Goal: Transaction & Acquisition: Purchase product/service

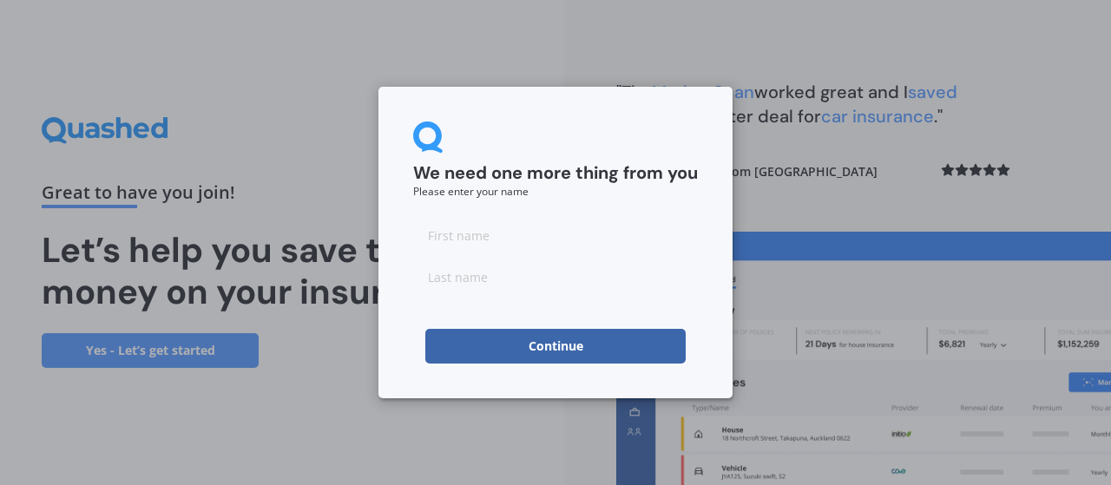
click at [508, 238] on input at bounding box center [555, 235] width 285 height 35
type input "[PERSON_NAME]"
click at [482, 351] on button "Continue" at bounding box center [555, 346] width 260 height 35
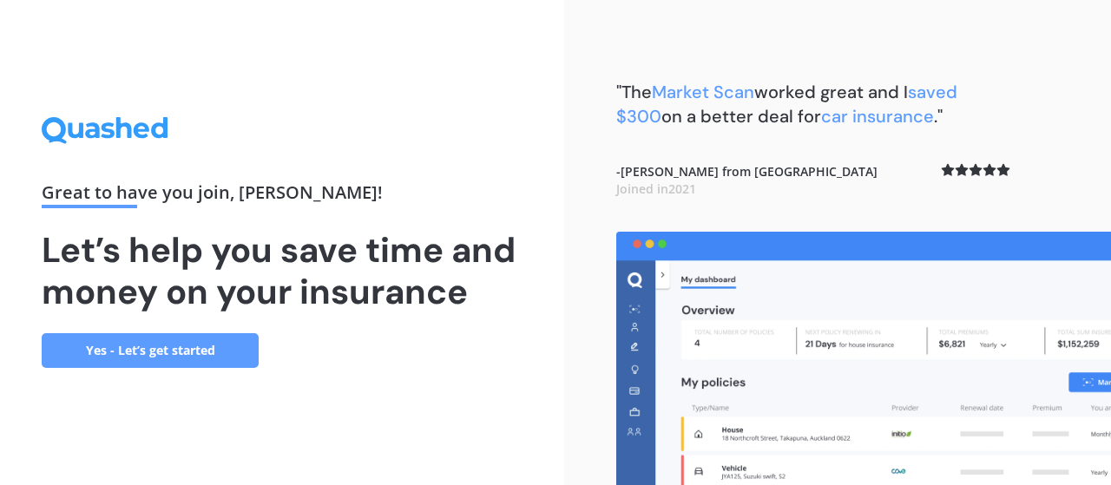
click at [212, 350] on link "Yes - Let’s get started" at bounding box center [150, 350] width 217 height 35
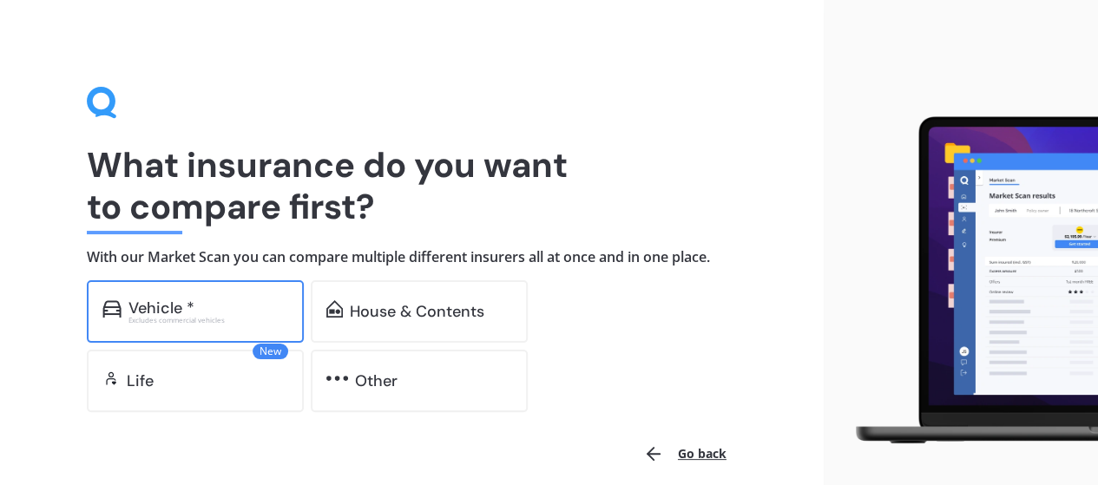
click at [222, 301] on div "Vehicle *" at bounding box center [208, 307] width 160 height 17
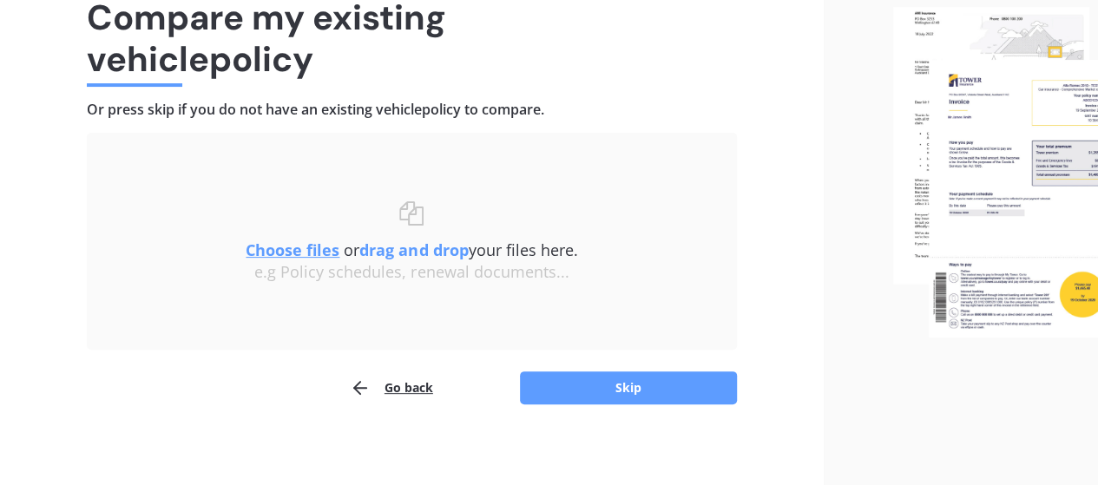
scroll to position [45, 0]
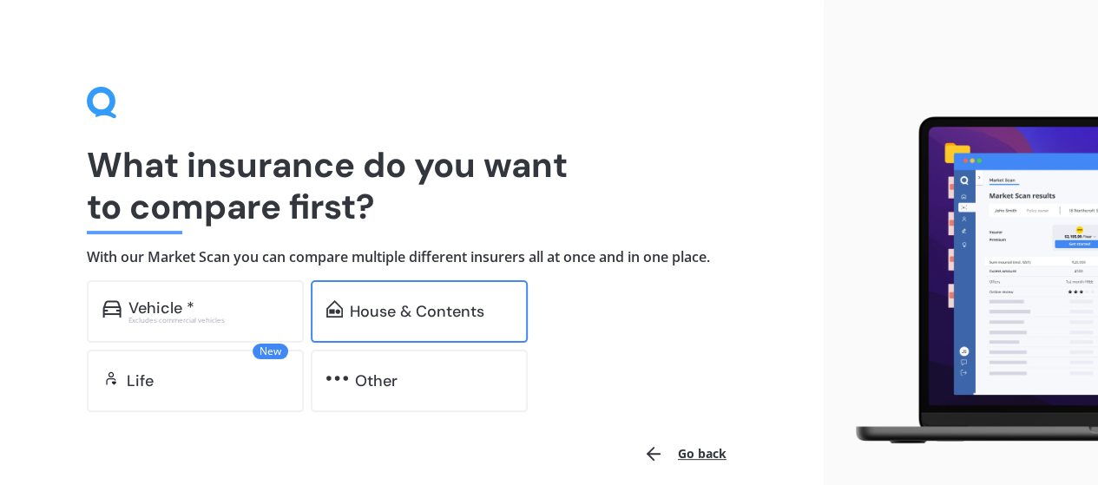
click at [429, 323] on div "House & Contents" at bounding box center [419, 311] width 217 height 62
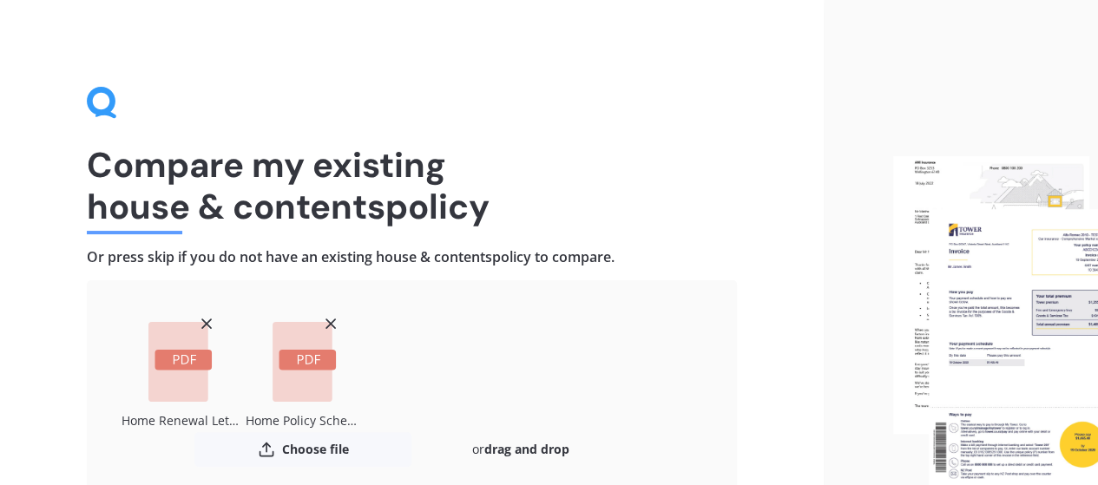
scroll to position [158, 0]
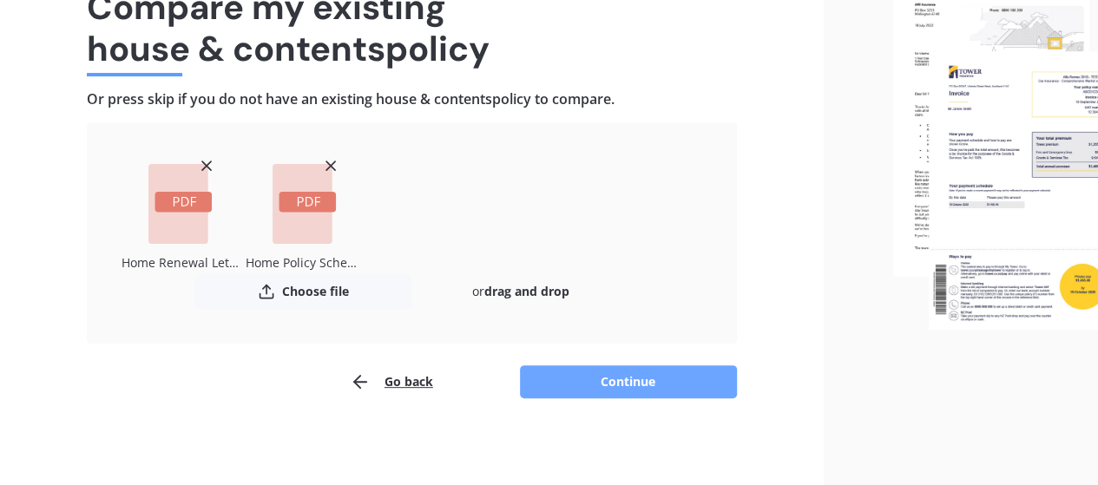
click at [652, 395] on button "Continue" at bounding box center [628, 381] width 217 height 33
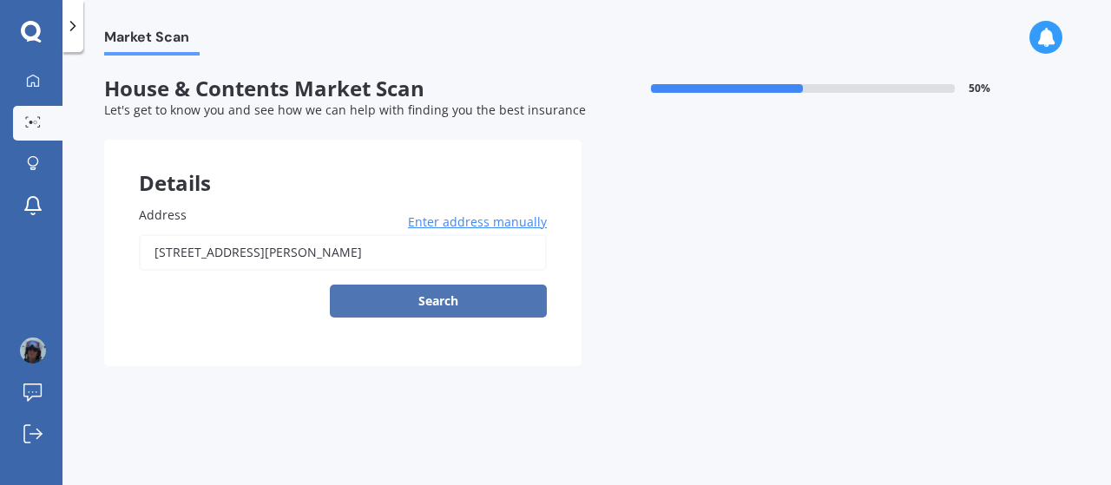
click at [429, 301] on button "Search" at bounding box center [438, 301] width 217 height 33
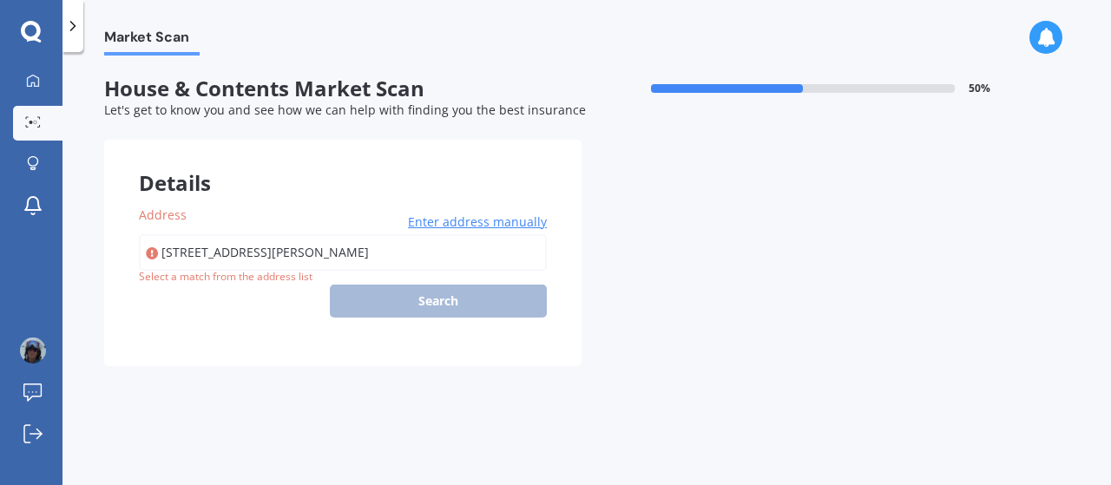
type input "1A Maple Court, Arthurs Point, Queenstown 9371"
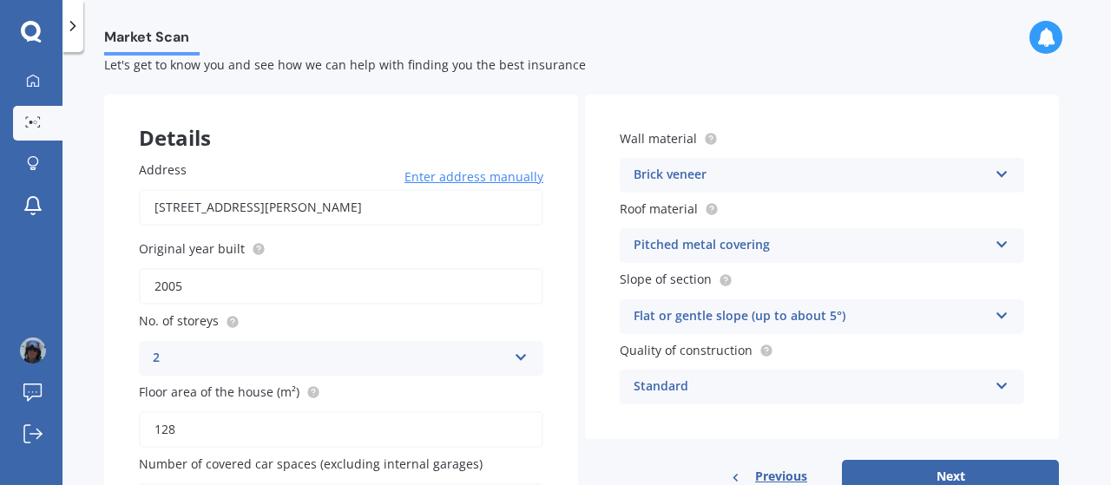
scroll to position [47, 0]
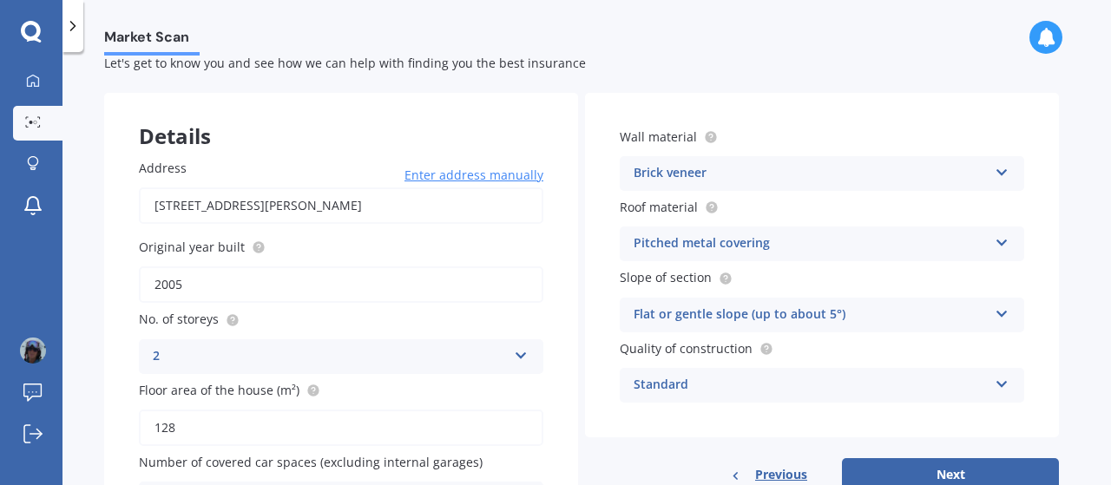
click at [252, 366] on div "2" at bounding box center [330, 356] width 354 height 21
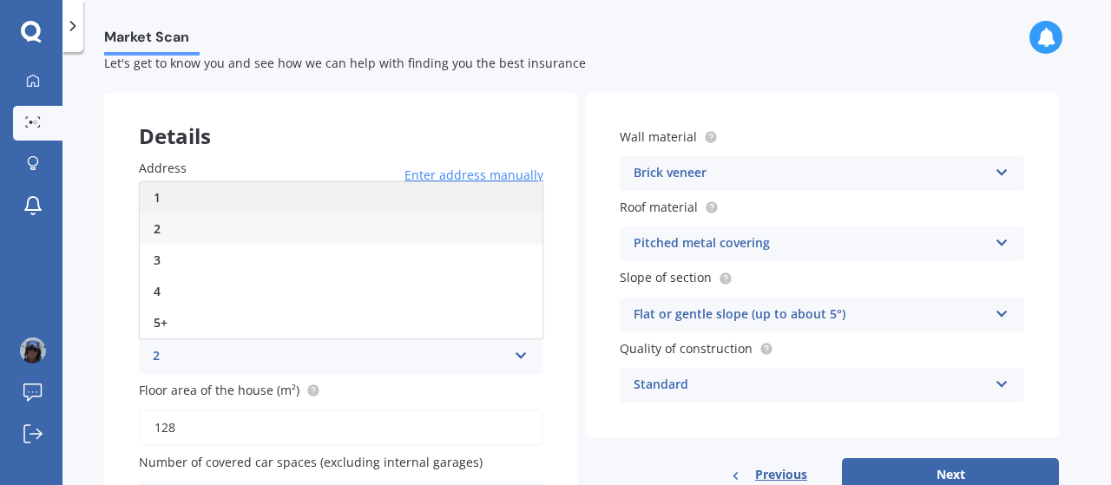
click at [239, 202] on div "1" at bounding box center [341, 197] width 403 height 31
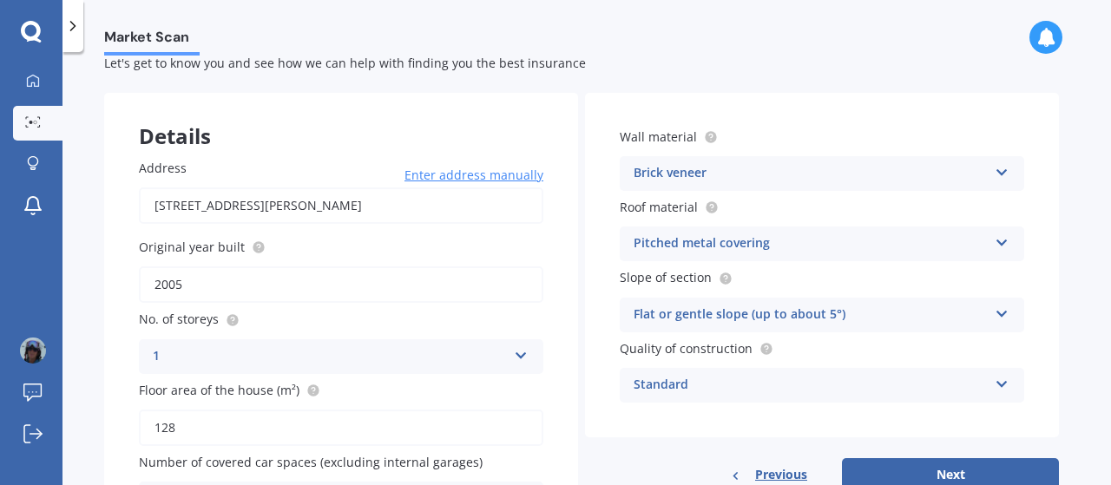
click at [122, 343] on div "Address 1A Maple Court, Arthurs Point, Queenstown 9371 Enter address manually S…" at bounding box center [341, 337] width 474 height 427
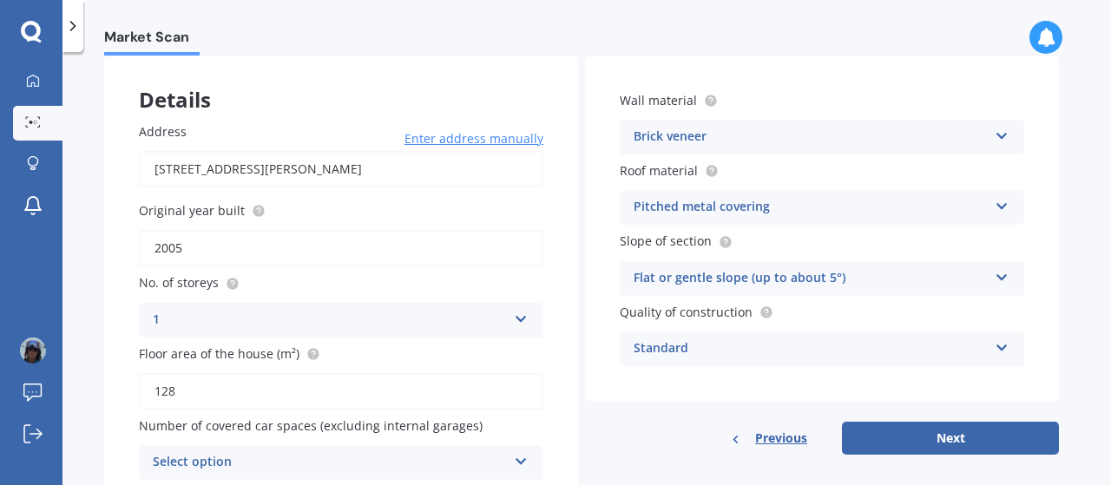
scroll to position [159, 0]
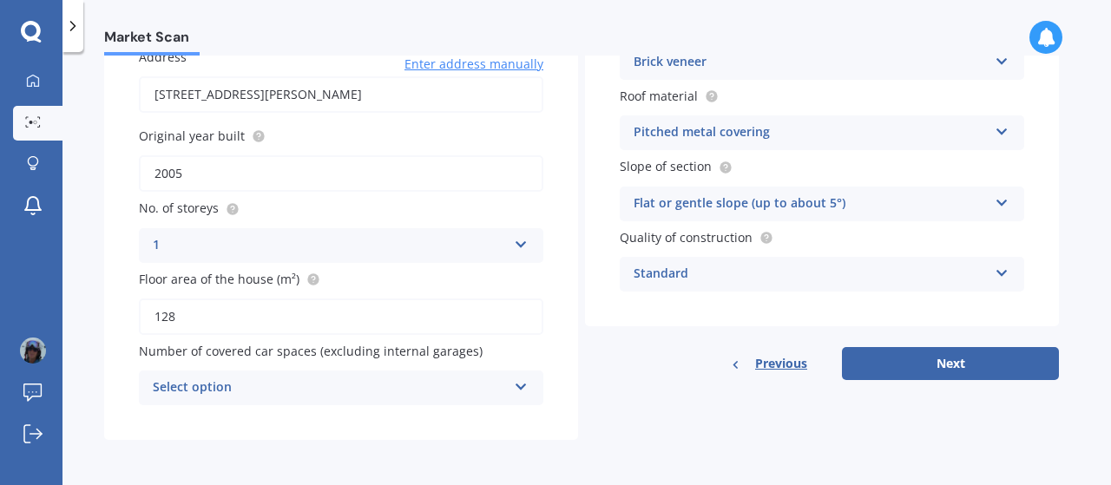
click at [531, 382] on div "Select option 0 1 2 3 4 5+" at bounding box center [341, 388] width 404 height 35
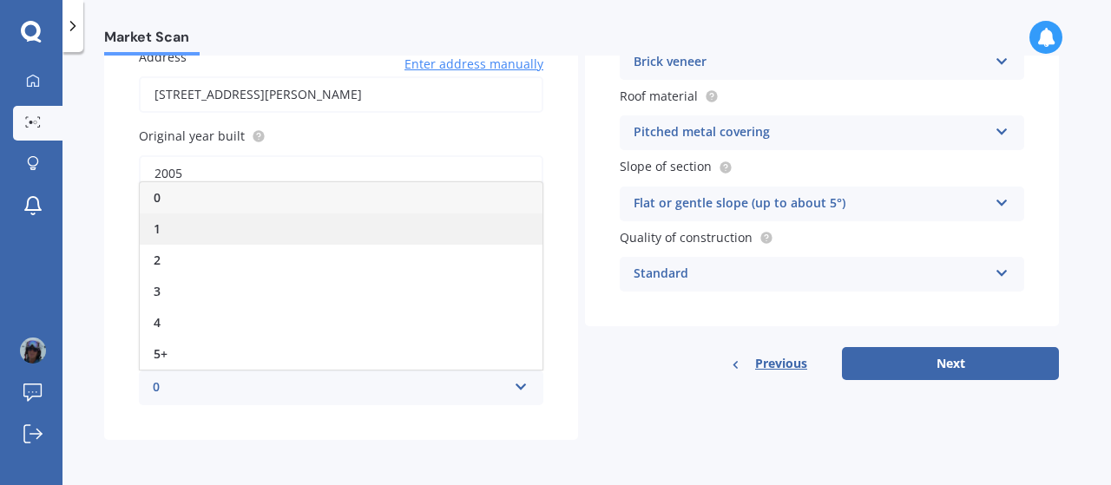
click at [406, 236] on div "1" at bounding box center [341, 228] width 403 height 31
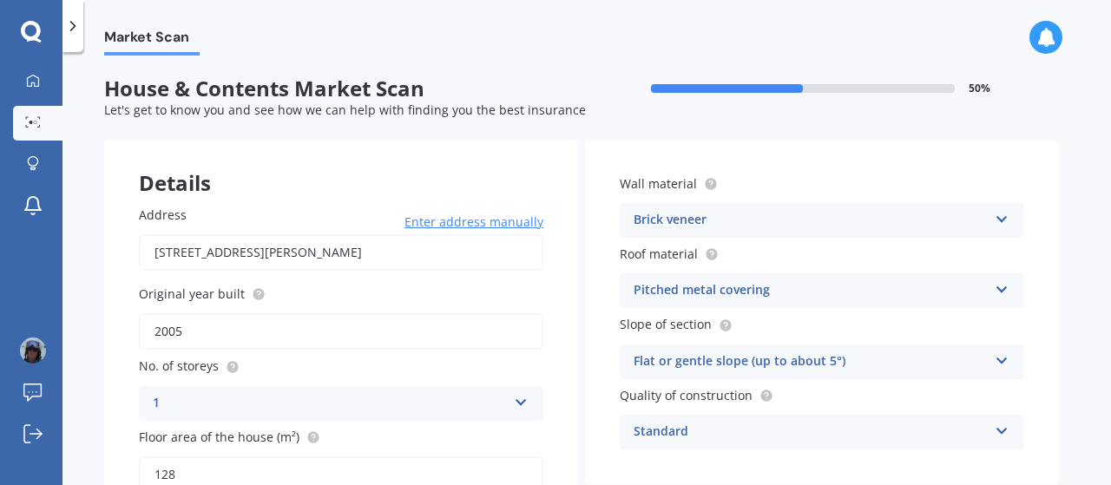
scroll to position [82, 0]
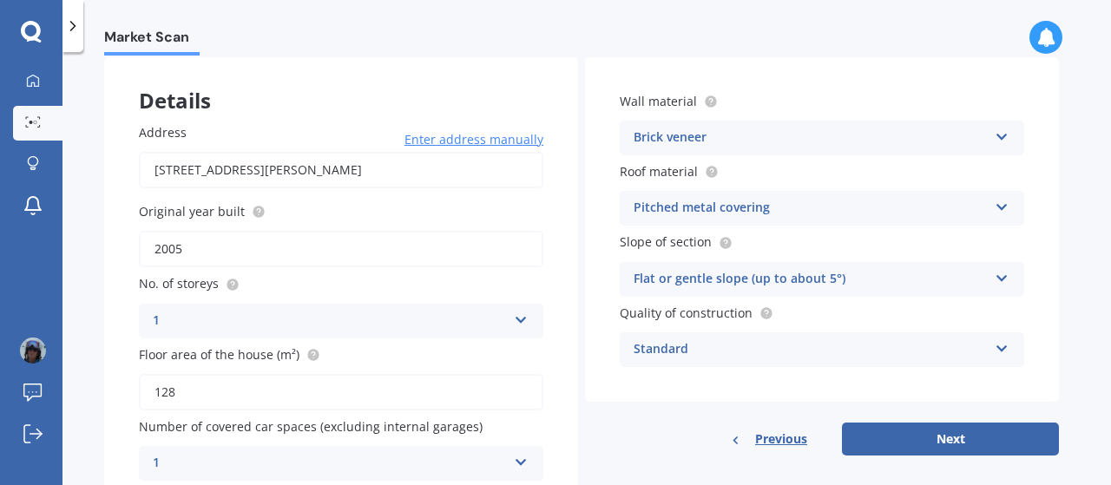
click at [819, 357] on div "Standard" at bounding box center [810, 349] width 354 height 21
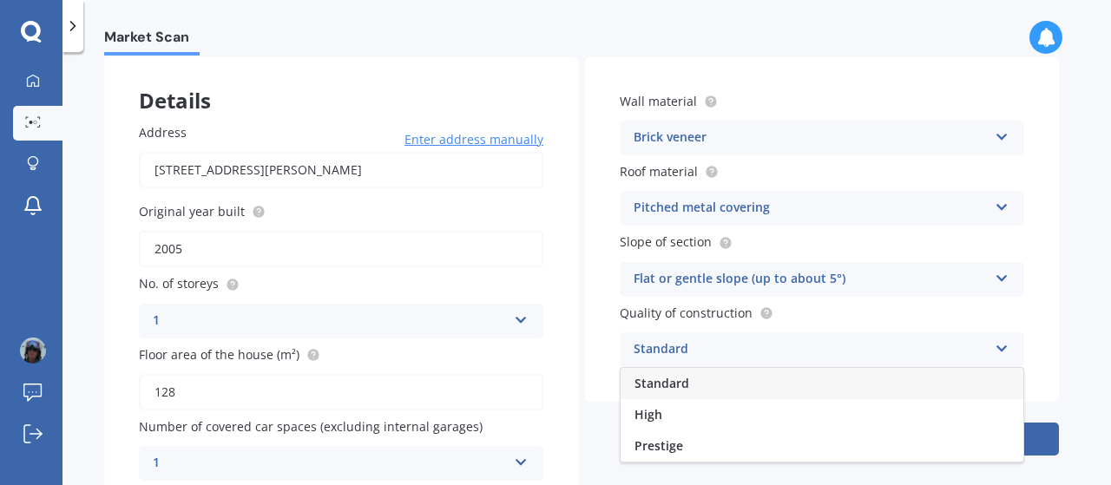
click at [819, 357] on div "Standard" at bounding box center [810, 349] width 354 height 21
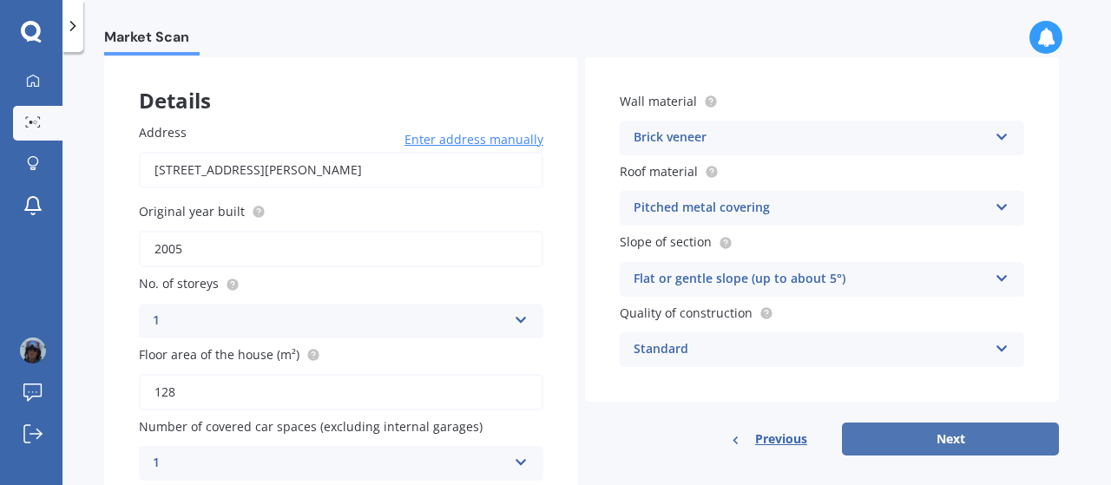
click at [930, 431] on button "Next" at bounding box center [950, 439] width 217 height 33
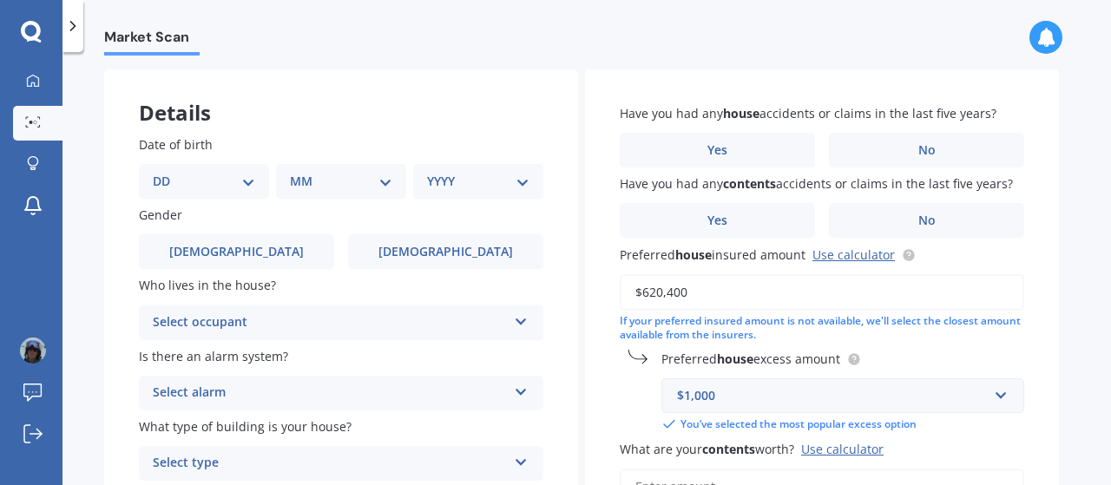
scroll to position [75, 0]
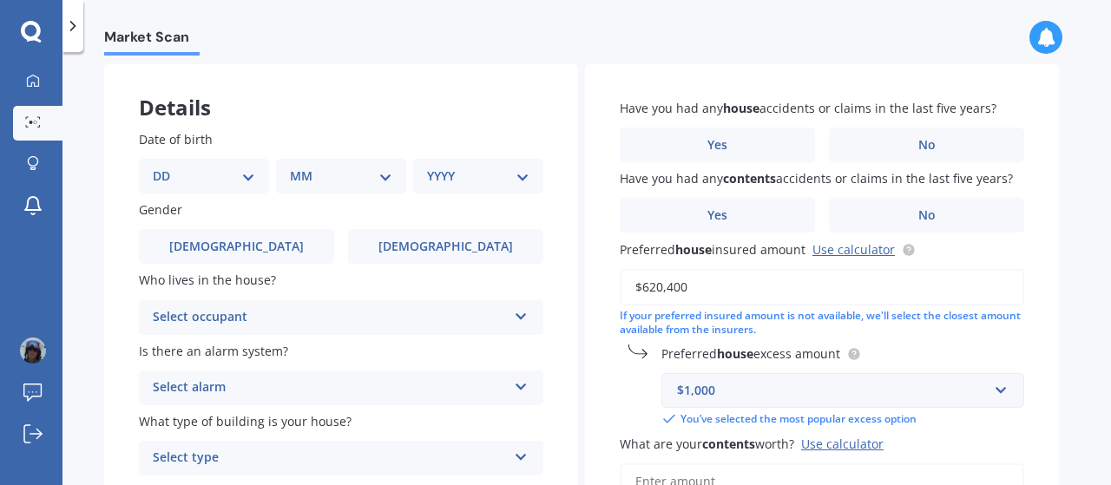
click at [234, 173] on select "DD 01 02 03 04 05 06 07 08 09 10 11 12 13 14 15 16 17 18 19 20 21 22 23 24 25 2…" at bounding box center [204, 176] width 102 height 19
select select "26"
click at [167, 167] on select "DD 01 02 03 04 05 06 07 08 09 10 11 12 13 14 15 16 17 18 19 20 21 22 23 24 25 2…" at bounding box center [204, 176] width 102 height 19
click at [377, 180] on select "MM 01 02 03 04 05 06 07 08 09 10 11 12" at bounding box center [344, 176] width 95 height 19
select select "01"
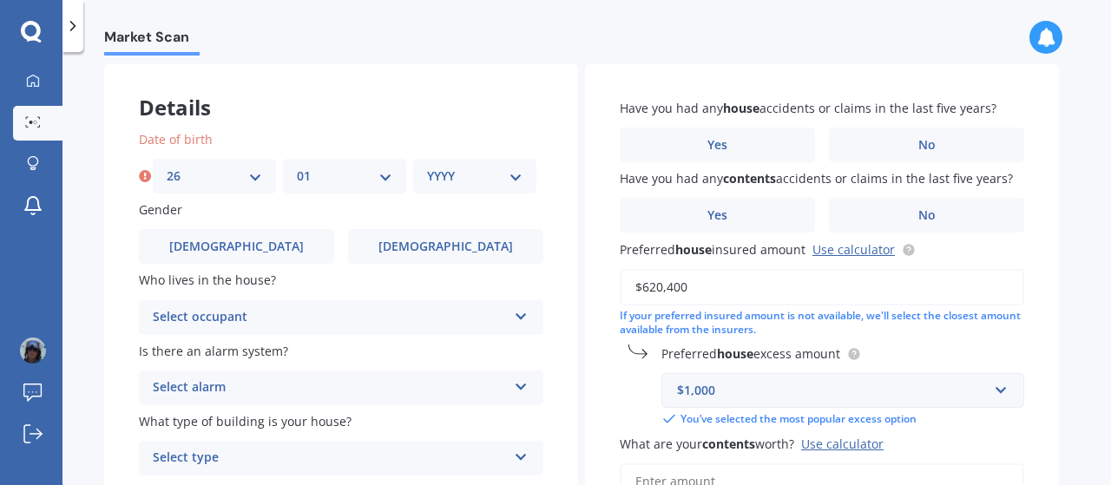
click at [297, 167] on select "MM 01 02 03 04 05 06 07 08 09 10 11 12" at bounding box center [344, 176] width 95 height 19
click at [470, 178] on select "YYYY 2009 2008 2007 2006 2005 2004 2003 2002 2001 2000 1999 1998 1997 1996 1995…" at bounding box center [474, 176] width 95 height 19
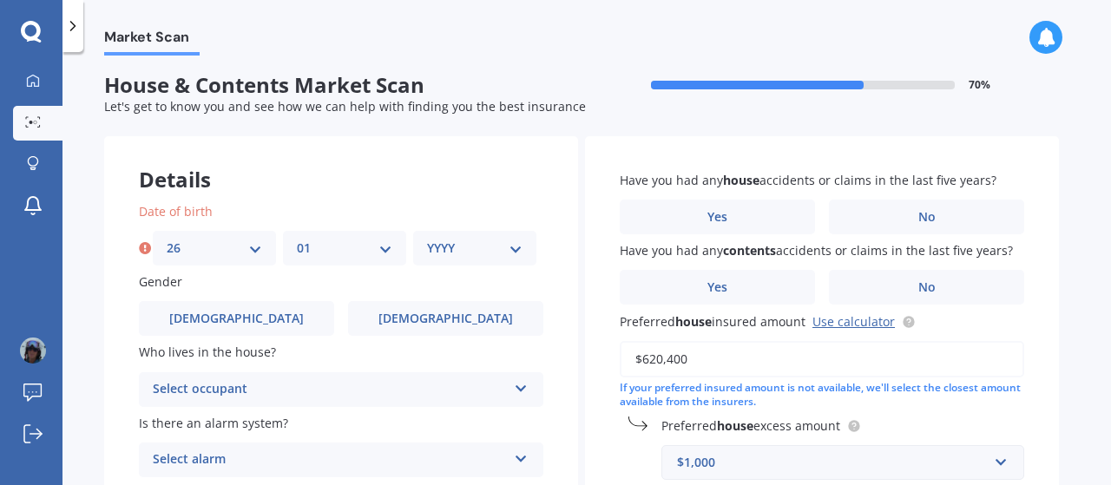
scroll to position [0, 0]
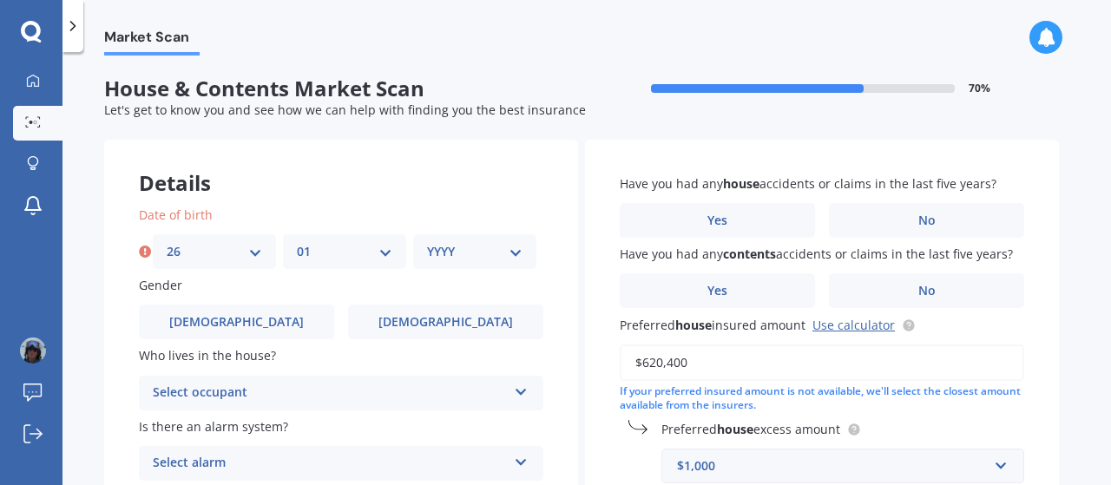
click at [510, 269] on div "YYYY 2009 2008 2007 2006 2005 2004 2003 2002 2001 2000 1999 1998 1997 1996 1995…" at bounding box center [474, 251] width 123 height 35
click at [502, 238] on div "YYYY 2009 2008 2007 2006 2005 2004 2003 2002 2001 2000 1999 1998 1997 1996 1995…" at bounding box center [474, 251] width 123 height 35
click at [521, 253] on select "YYYY 2009 2008 2007 2006 2005 2004 2003 2002 2001 2000 1999 1998 1997 1996 1995…" at bounding box center [474, 251] width 95 height 19
select select "1986"
click at [427, 242] on select "YYYY 2009 2008 2007 2006 2005 2004 2003 2002 2001 2000 1999 1998 1997 1996 1995…" at bounding box center [474, 251] width 95 height 19
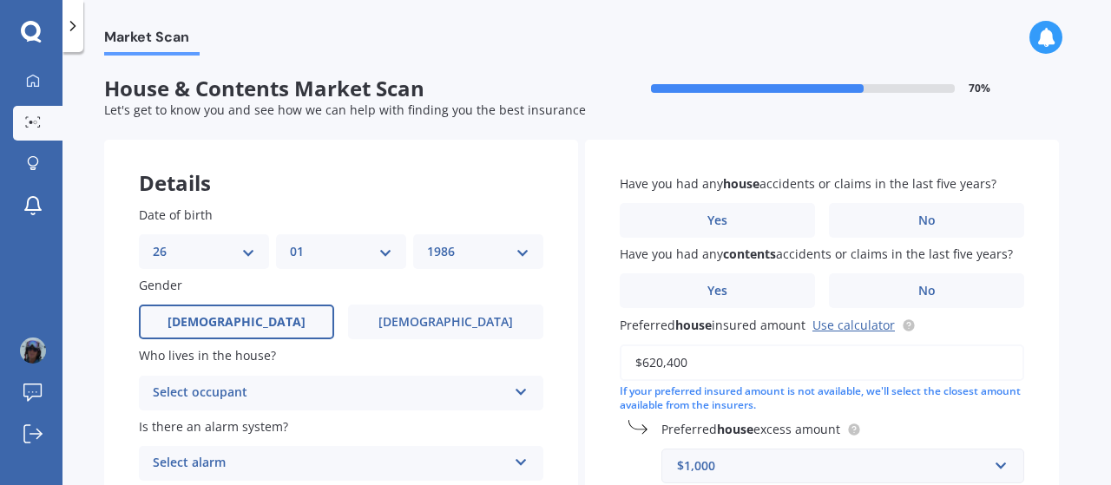
click at [271, 338] on label "Male" at bounding box center [236, 322] width 195 height 35
click at [0, 0] on input "Male" at bounding box center [0, 0] width 0 height 0
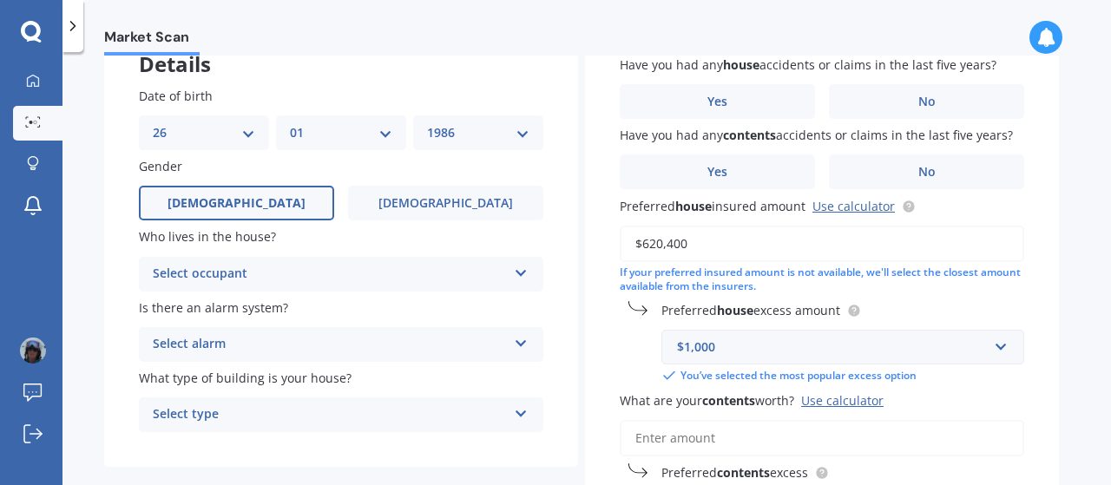
scroll to position [120, 0]
click at [233, 272] on div "Select occupant" at bounding box center [330, 273] width 354 height 21
click at [221, 308] on div "Owner" at bounding box center [341, 307] width 403 height 31
click at [178, 346] on div "Select alarm" at bounding box center [330, 343] width 354 height 21
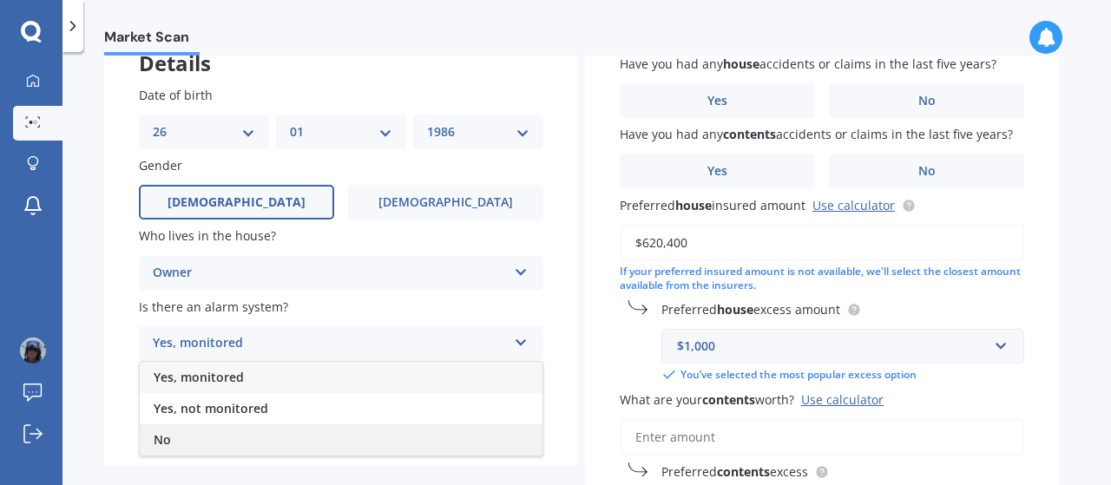
click at [192, 444] on div "No" at bounding box center [341, 439] width 403 height 31
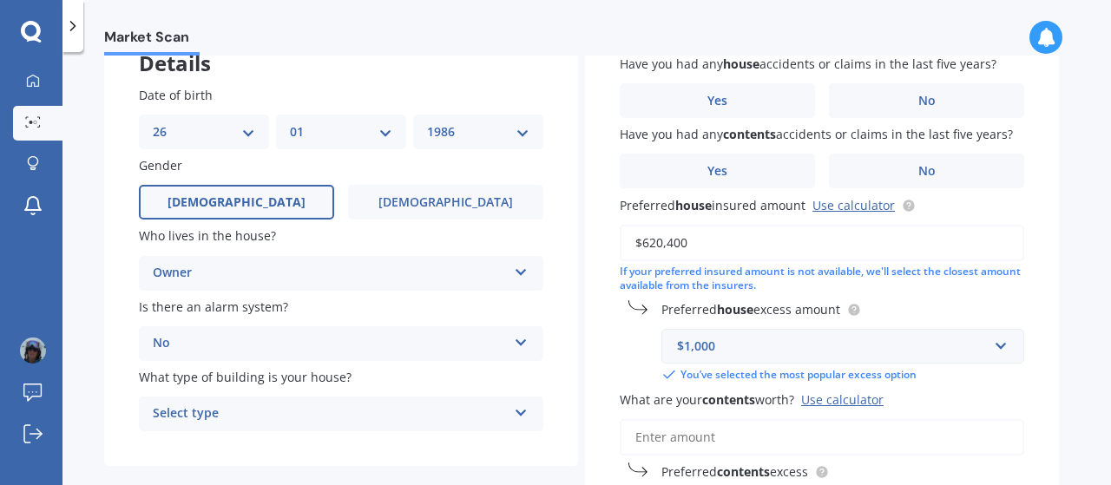
click at [203, 417] on div "Select type" at bounding box center [330, 413] width 354 height 21
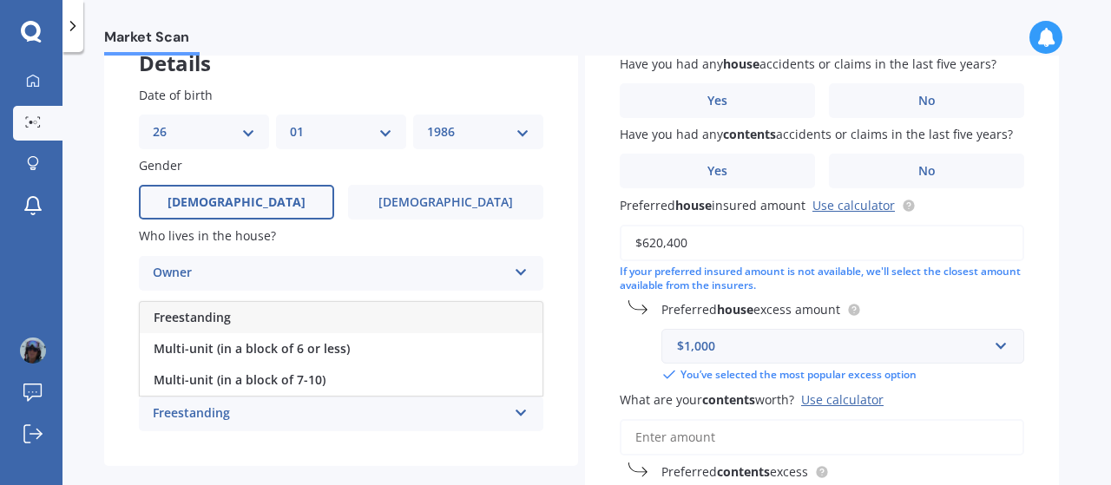
click at [227, 313] on span "Freestanding" at bounding box center [192, 317] width 77 height 16
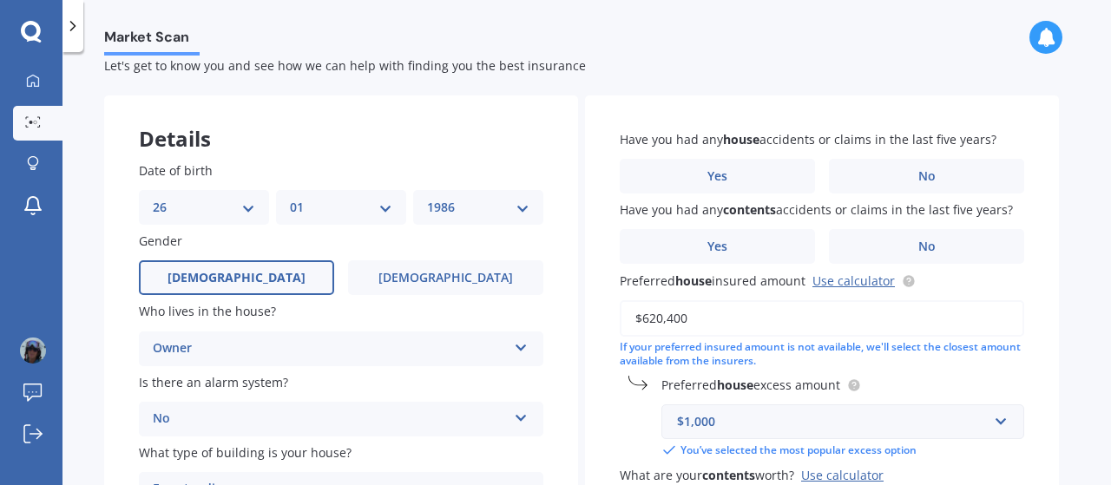
scroll to position [0, 0]
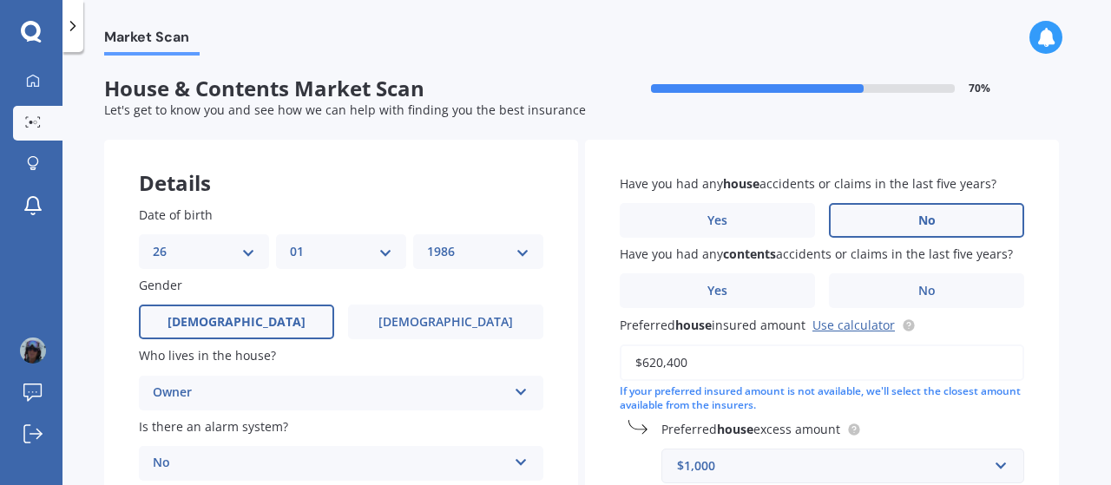
click at [883, 220] on label "No" at bounding box center [926, 220] width 195 height 35
click at [0, 0] on input "No" at bounding box center [0, 0] width 0 height 0
click at [916, 285] on label "No" at bounding box center [926, 290] width 195 height 35
click at [0, 0] on input "No" at bounding box center [0, 0] width 0 height 0
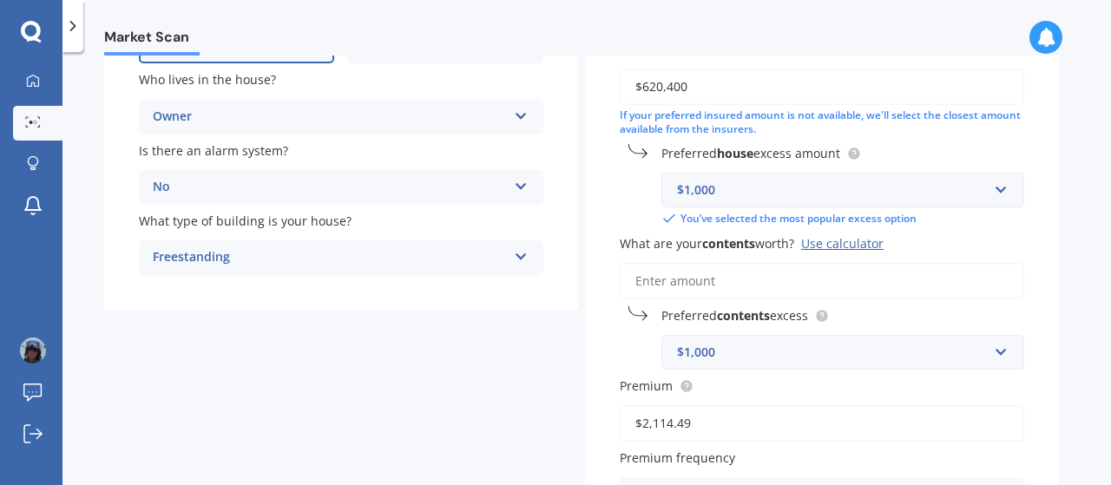
scroll to position [277, 0]
click at [882, 290] on input "What are your contents worth? Use calculator" at bounding box center [822, 280] width 404 height 36
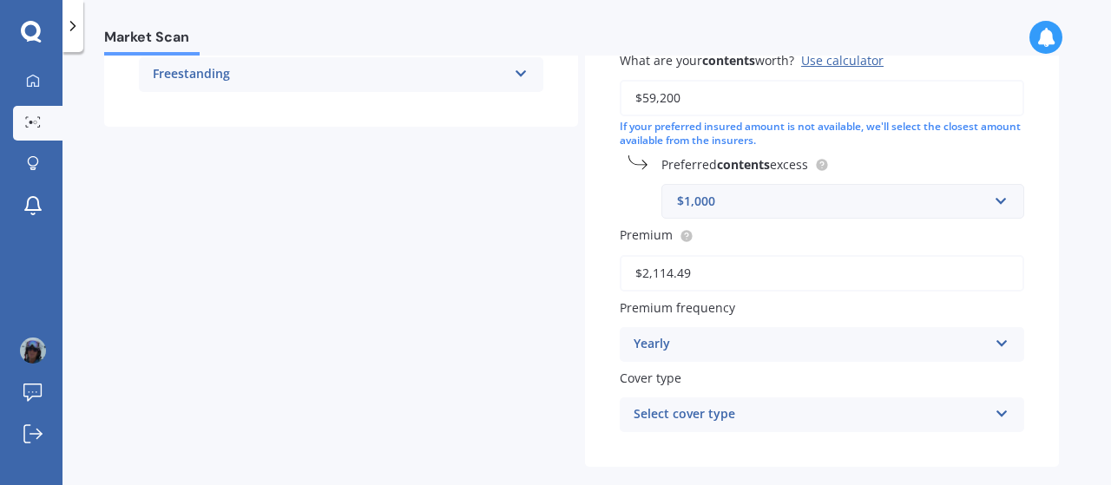
scroll to position [462, 0]
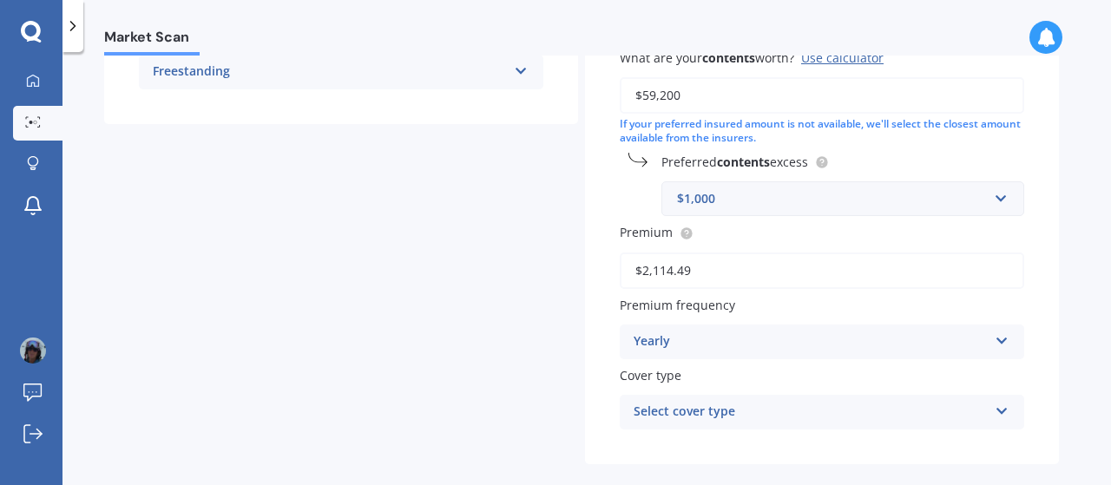
type input "$59,200"
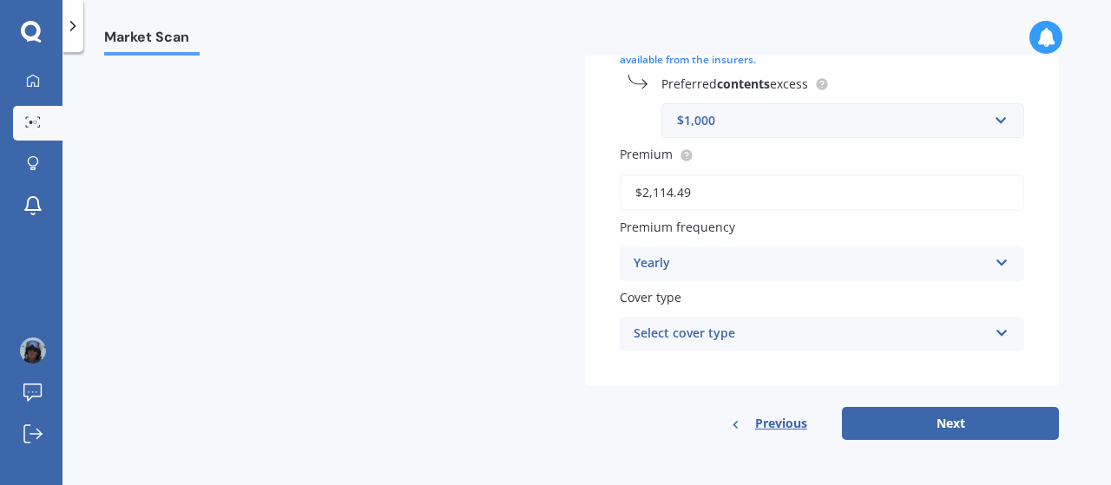
click at [963, 335] on div "Select cover type" at bounding box center [810, 334] width 354 height 21
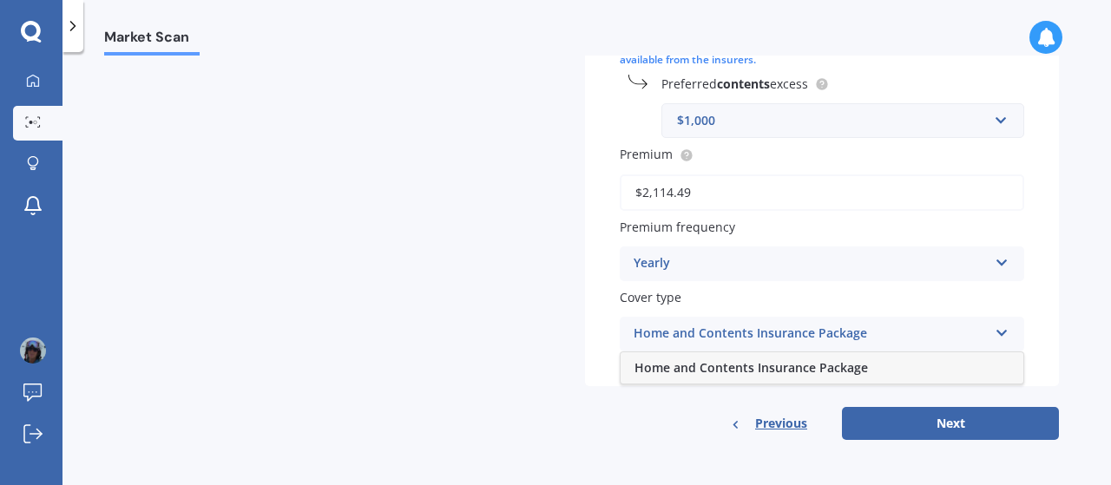
click at [833, 367] on span "Home and Contents Insurance Package" at bounding box center [750, 367] width 233 height 16
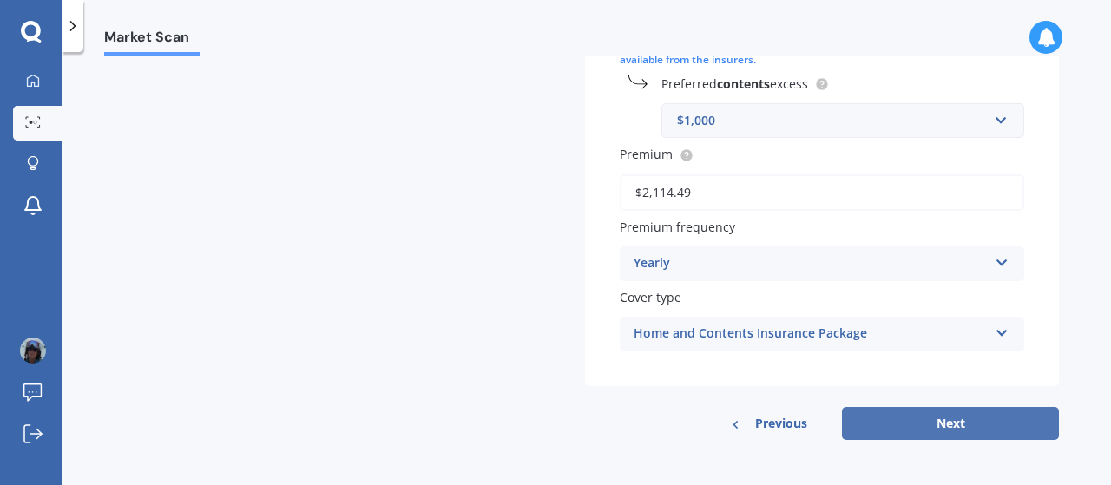
click at [949, 423] on button "Next" at bounding box center [950, 423] width 217 height 33
select select "26"
select select "01"
select select "1986"
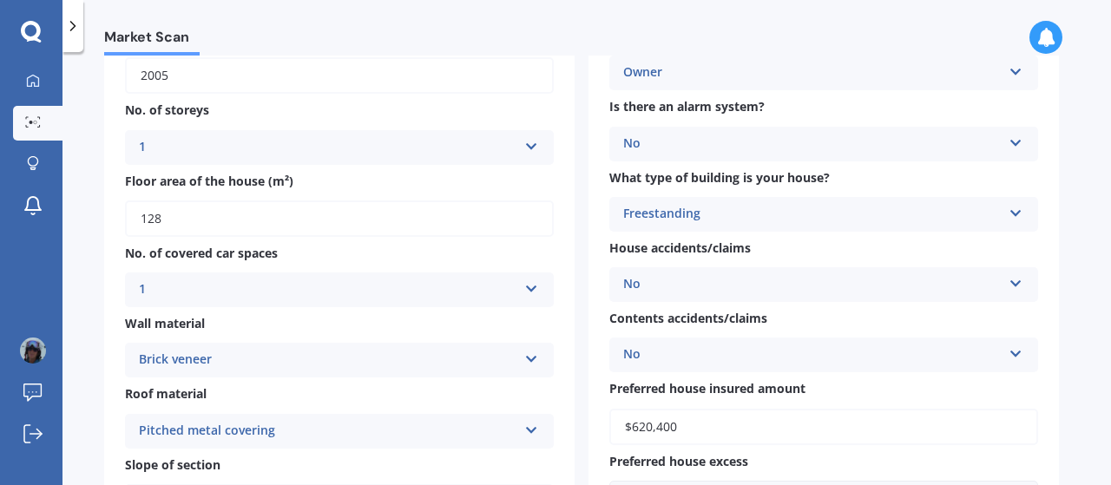
scroll to position [6, 0]
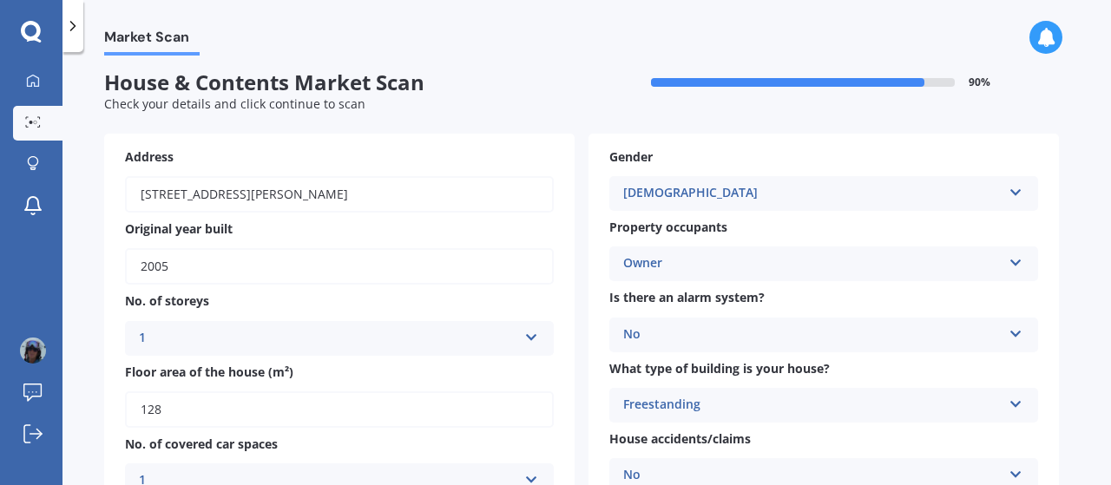
click at [646, 254] on div "Owner" at bounding box center [812, 263] width 378 height 21
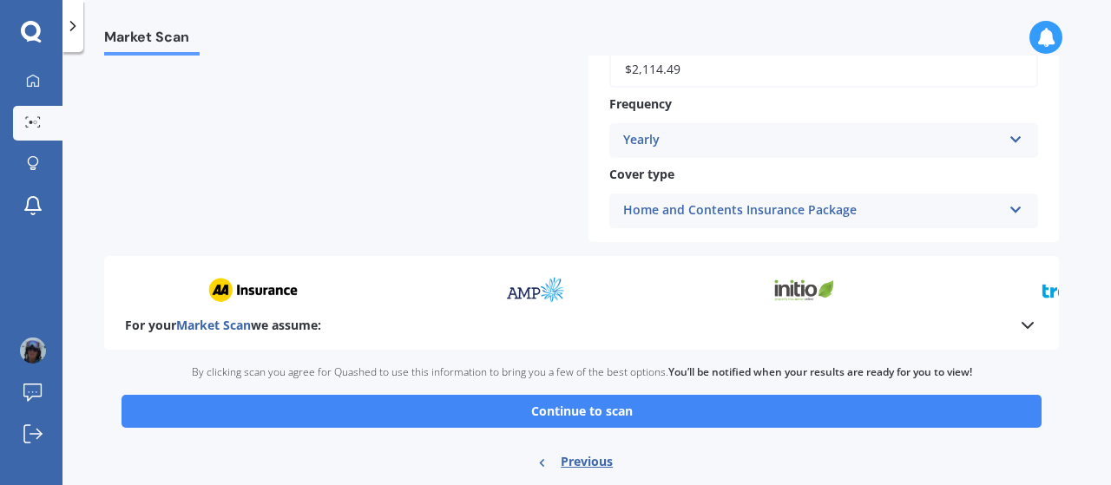
scroll to position [892, 0]
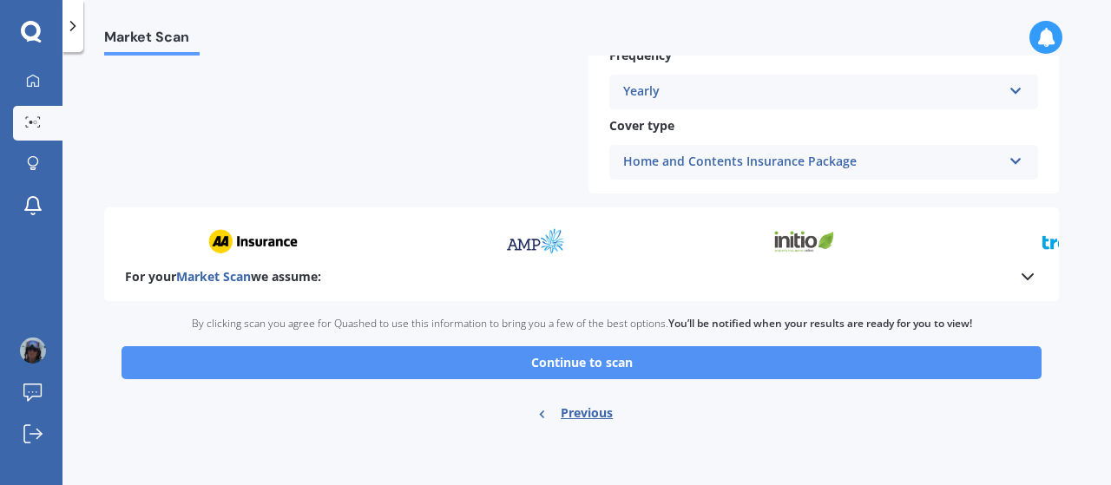
click at [589, 371] on button "Continue to scan" at bounding box center [581, 362] width 920 height 33
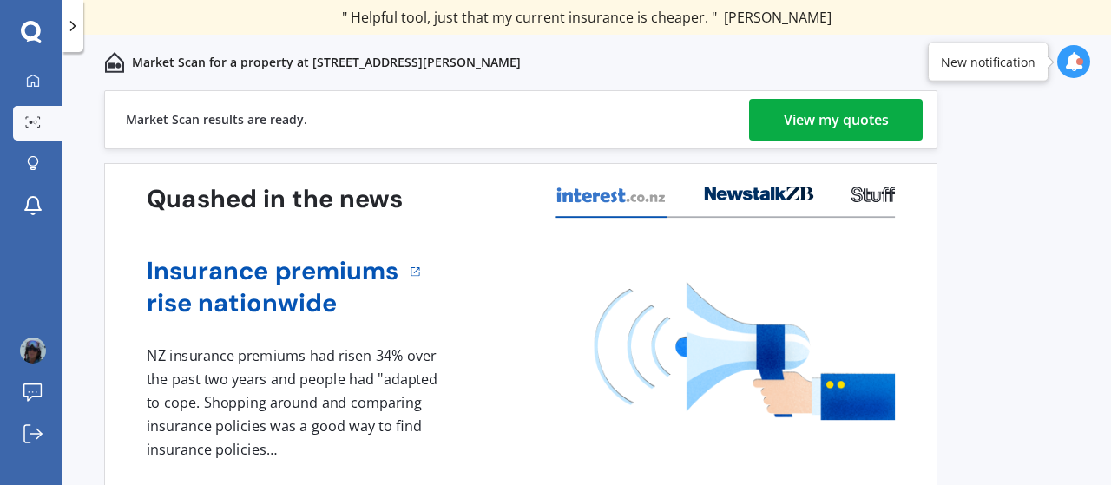
click at [97, 346] on div "Previous 60,000+ Kiwis have signed up to shop and save on insurance with us " H…" at bounding box center [586, 306] width 1048 height 433
click at [875, 126] on div "View my quotes" at bounding box center [836, 120] width 105 height 42
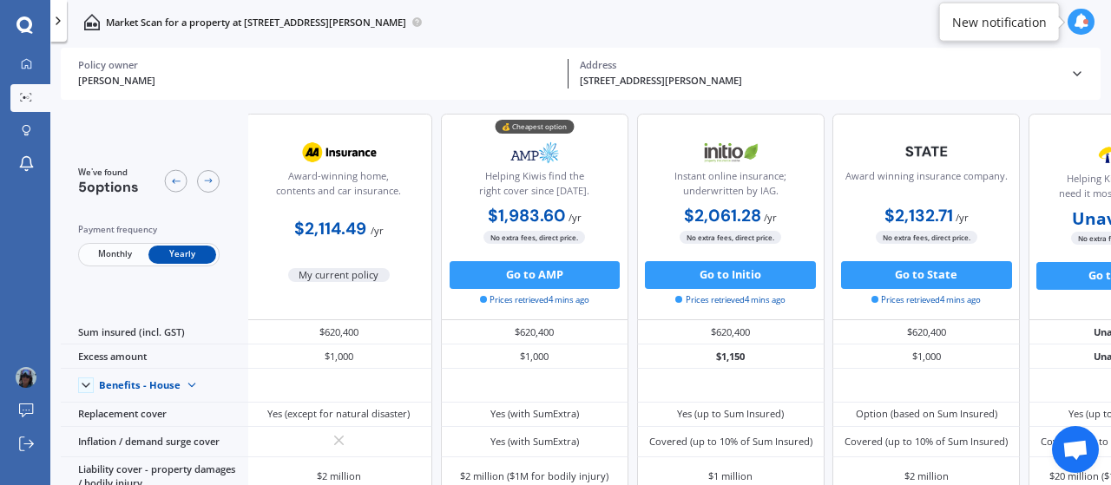
scroll to position [1, 0]
